Goal: Task Accomplishment & Management: Manage account settings

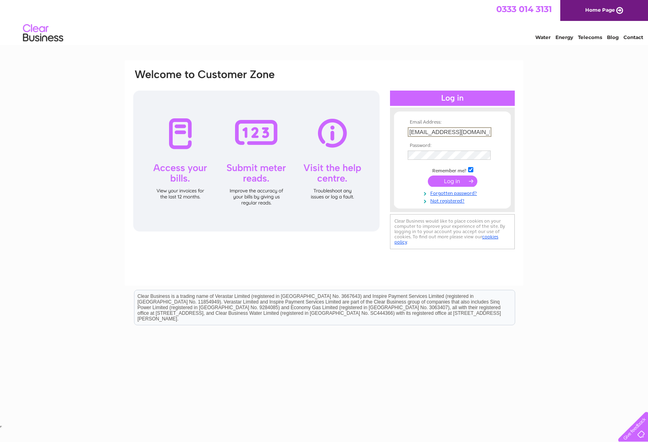
type input "[EMAIL_ADDRESS][DOMAIN_NAME]"
click at [543, 131] on div "Email Address: tonypayton@tiscali.co.uk Password: Forgotten password?" at bounding box center [324, 241] width 648 height 363
click at [459, 180] on input "submit" at bounding box center [452, 180] width 49 height 11
click at [452, 180] on input "submit" at bounding box center [452, 180] width 49 height 11
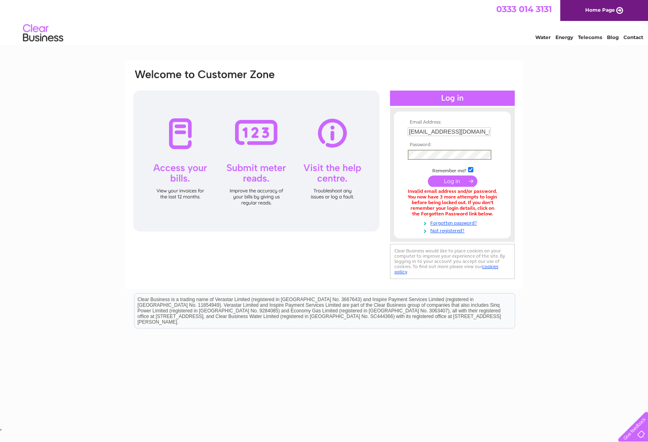
click at [462, 180] on input "submit" at bounding box center [452, 180] width 49 height 11
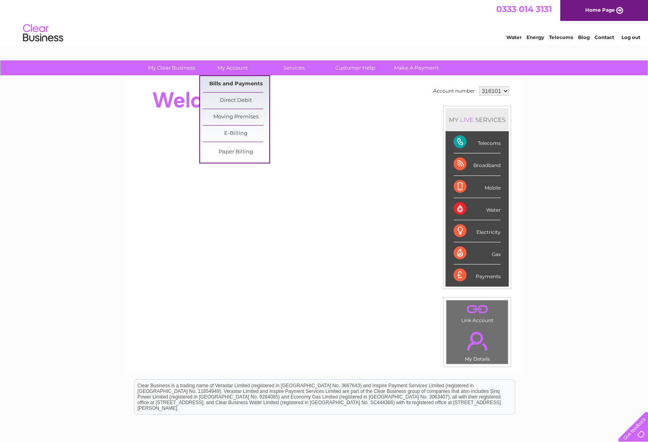
click at [221, 82] on link "Bills and Payments" at bounding box center [236, 84] width 66 height 16
